Goal: Task Accomplishment & Management: Manage account settings

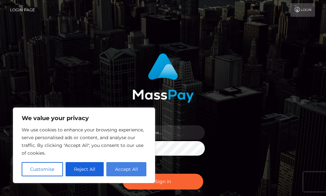
click at [131, 168] on button "Accept All" at bounding box center [126, 169] width 40 height 14
checkbox input "true"
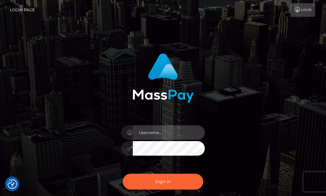
click at [155, 131] on input "text" at bounding box center [169, 132] width 72 height 15
type input "vuvustudio1@gmail.com"
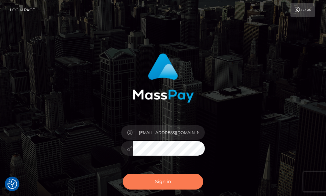
click at [154, 186] on button "Sign in" at bounding box center [163, 182] width 81 height 16
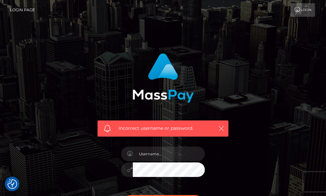
click at [221, 128] on icon "button" at bounding box center [221, 128] width 6 height 6
click at [221, 130] on icon "button" at bounding box center [221, 128] width 6 height 6
